Goal: Information Seeking & Learning: Learn about a topic

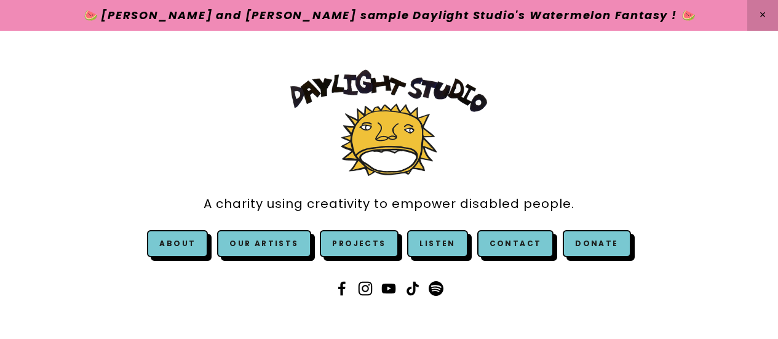
scroll to position [531, 0]
click at [371, 141] on img at bounding box center [388, 123] width 197 height 106
